Goal: Register for event/course

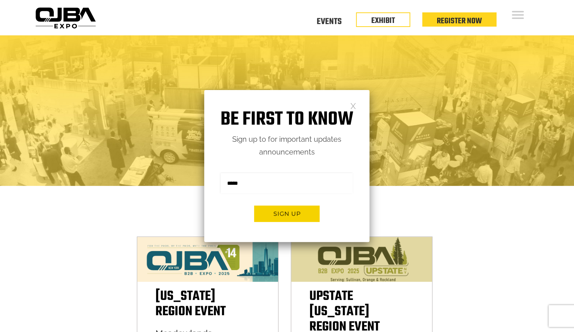
click at [348, 104] on div "Be first to know Sign up to for important updates announcements Sign me up for …" at bounding box center [286, 166] width 165 height 152
click at [355, 103] on link at bounding box center [353, 105] width 6 height 6
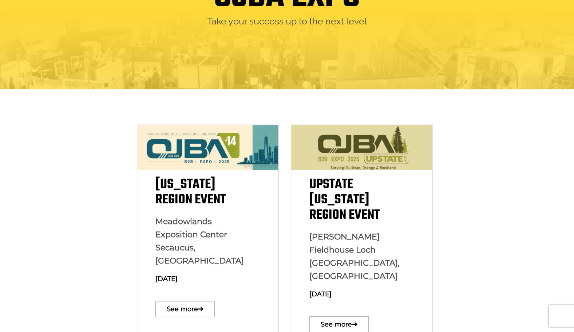
scroll to position [113, 0]
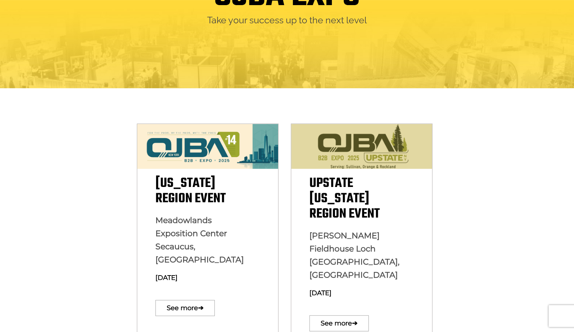
click at [182, 299] on link "See more ➔" at bounding box center [184, 307] width 59 height 16
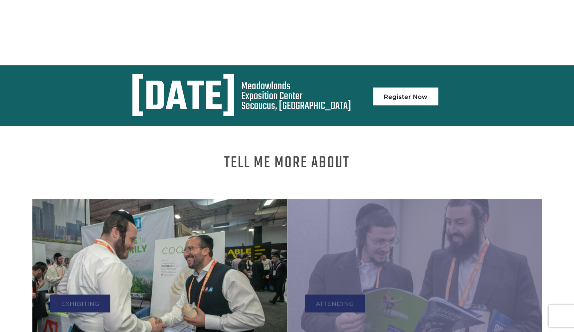
scroll to position [327, 0]
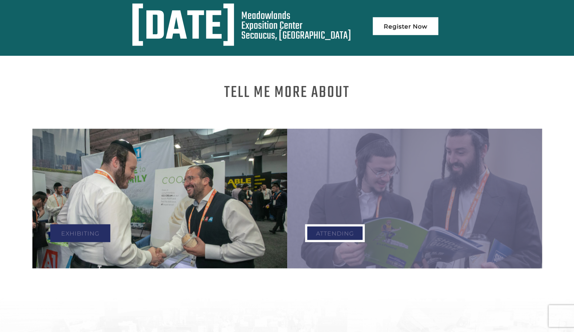
click at [341, 224] on link "Attending" at bounding box center [335, 233] width 60 height 18
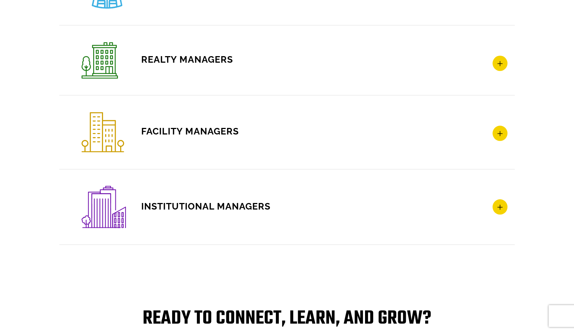
click at [278, 205] on h4 "INSTITUTIONAL MANAGERS" at bounding box center [295, 207] width 426 height 42
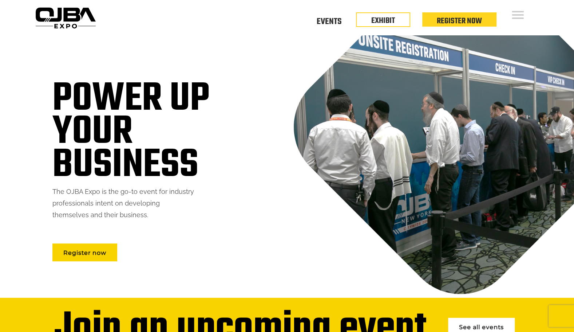
click at [383, 17] on link "EXHIBIT" at bounding box center [383, 21] width 24 height 12
